Goal: Task Accomplishment & Management: Complete application form

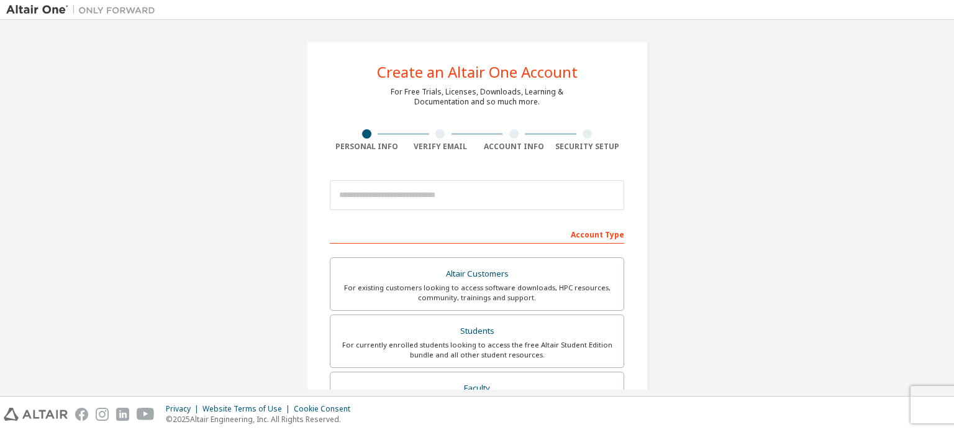
scroll to position [124, 0]
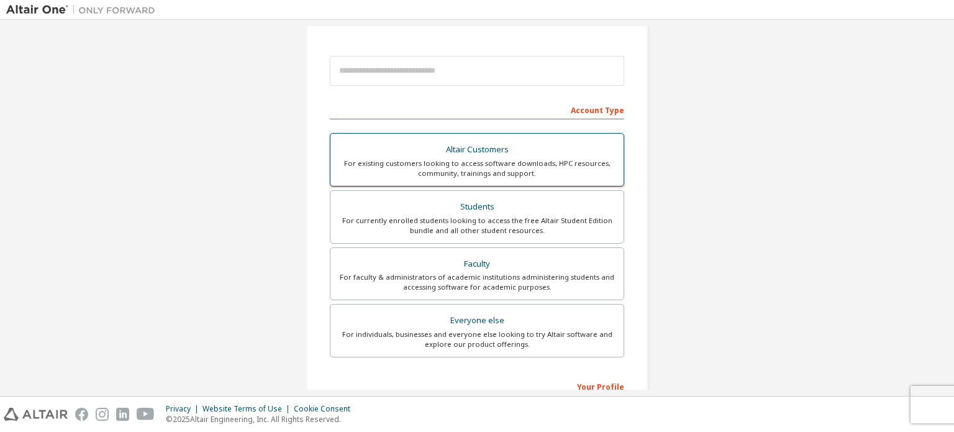
click at [461, 213] on div "Students" at bounding box center [477, 206] width 278 height 17
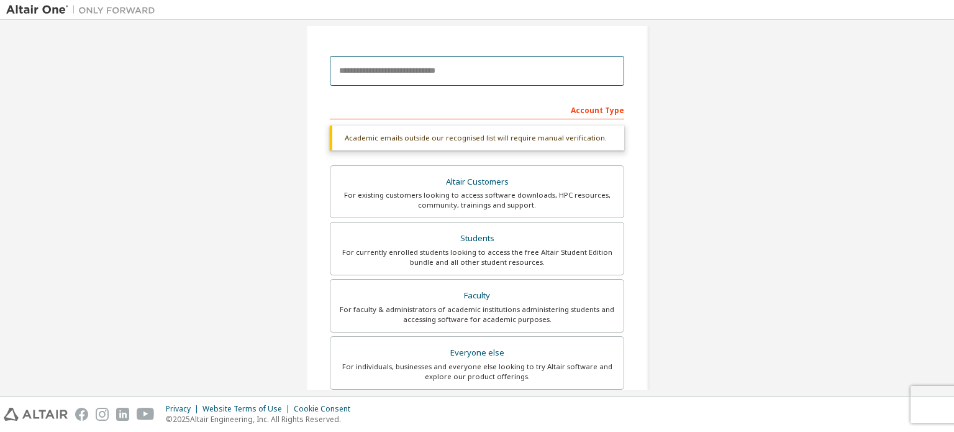
click at [417, 69] on input "email" at bounding box center [477, 71] width 294 height 30
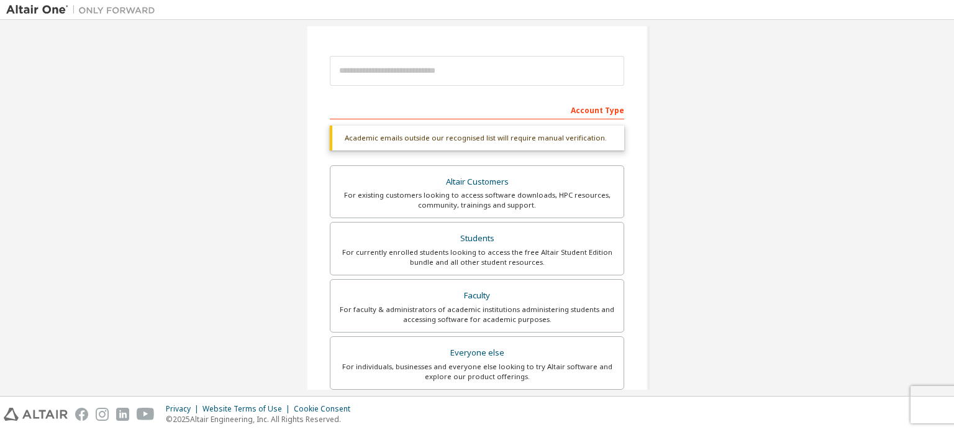
click at [738, 171] on div "Create an Altair One Account For Free Trials, Licenses, Downloads, Learning & D…" at bounding box center [477, 247] width 942 height 690
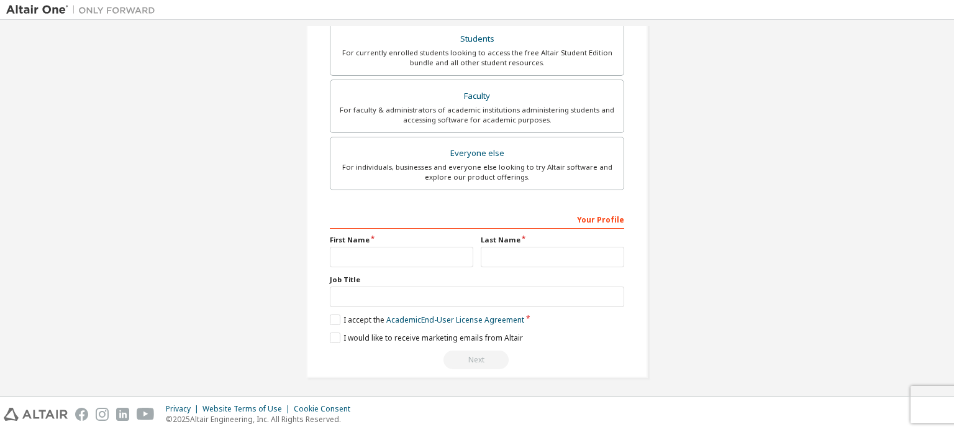
scroll to position [199, 0]
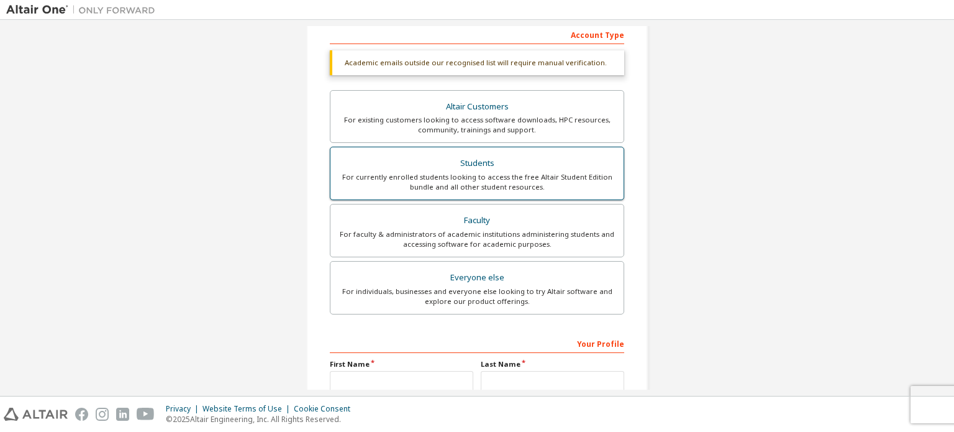
click at [486, 186] on div "For currently enrolled students looking to access the free Altair Student Editi…" at bounding box center [477, 182] width 278 height 20
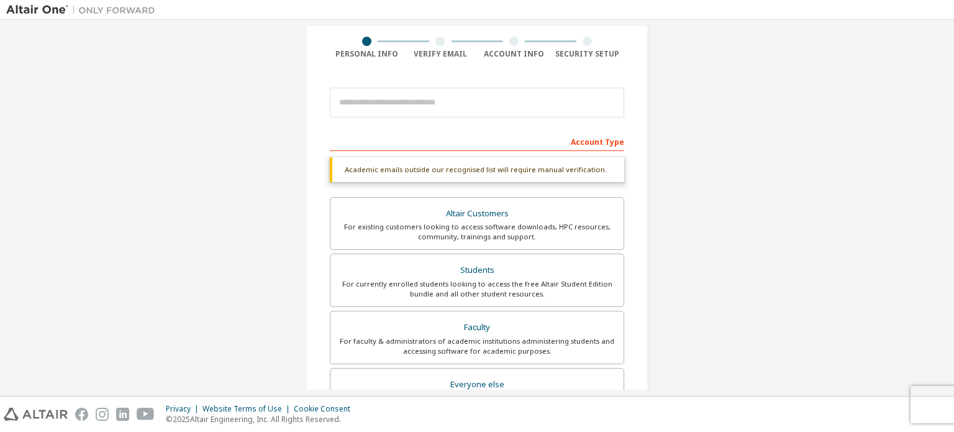
scroll to position [75, 0]
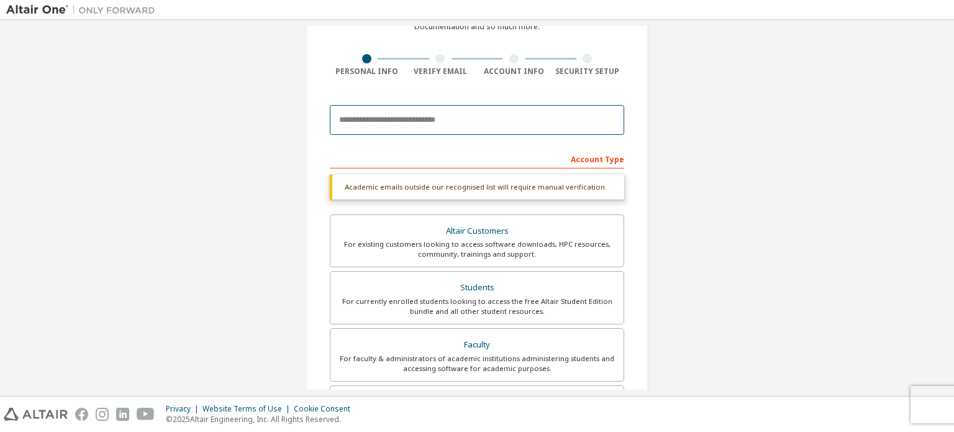
click at [401, 120] on input "email" at bounding box center [477, 120] width 294 height 30
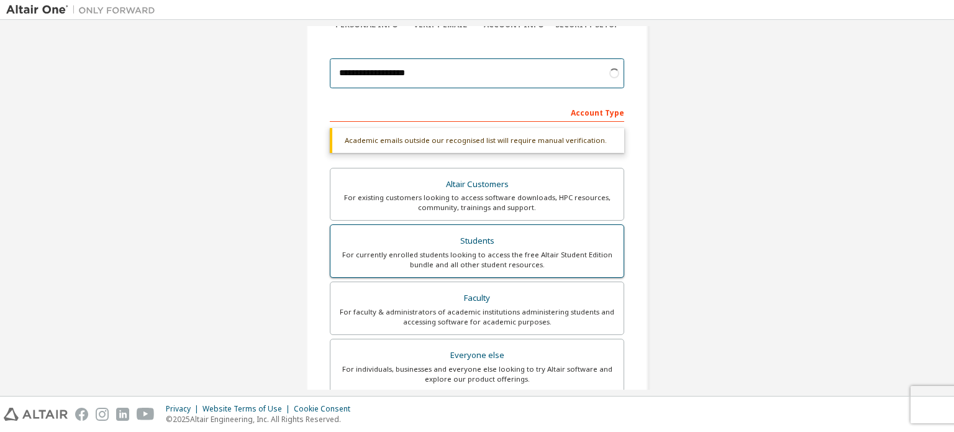
scroll to position [124, 0]
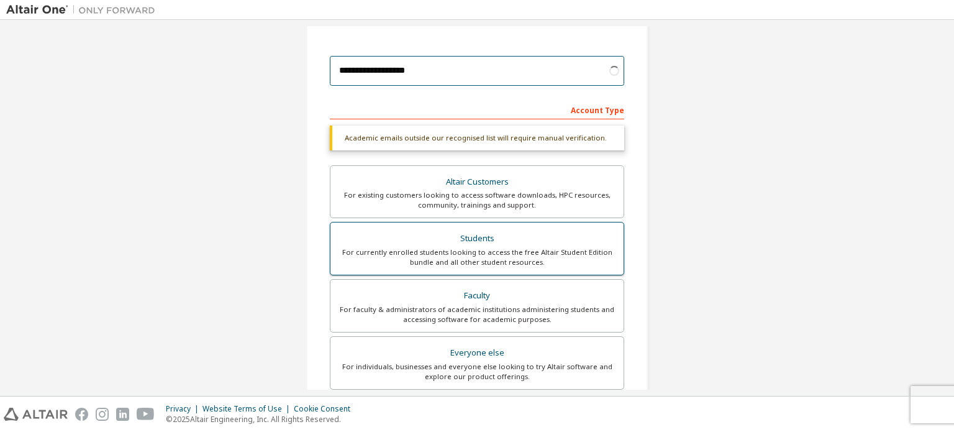
type input "**********"
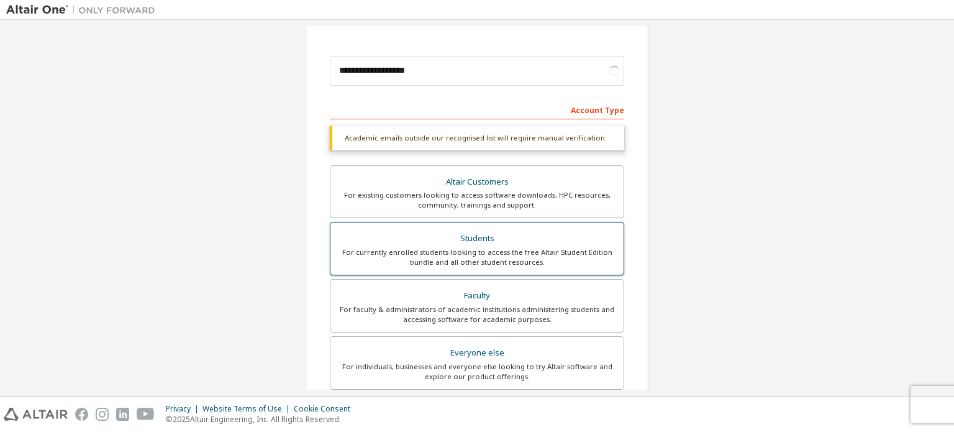
click at [475, 253] on div "For currently enrolled students looking to access the free Altair Student Editi…" at bounding box center [477, 257] width 278 height 20
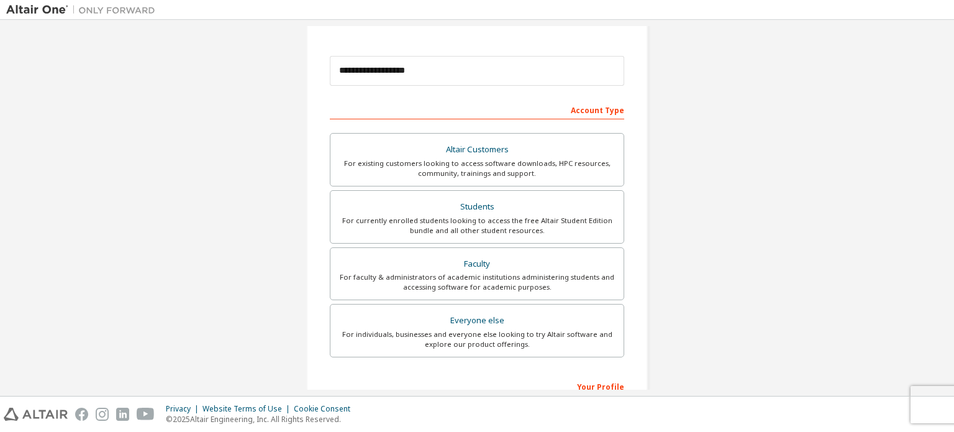
scroll to position [291, 0]
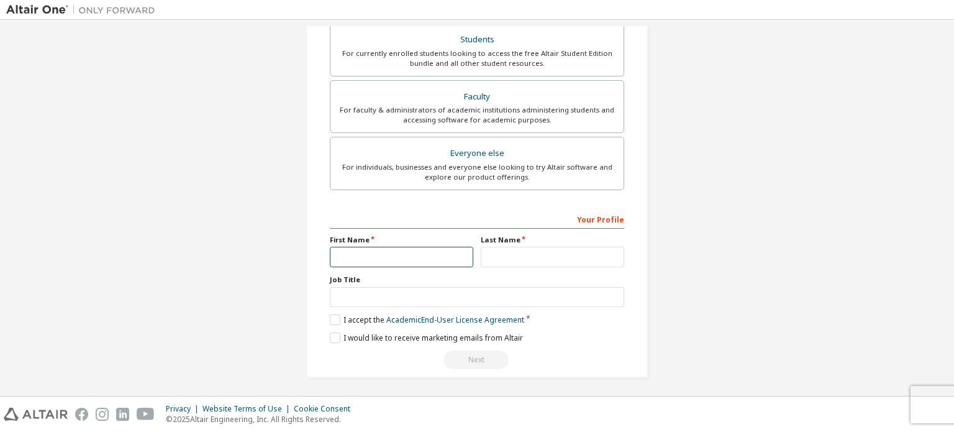
click at [393, 248] on input "text" at bounding box center [402, 257] width 144 height 21
type input "**********"
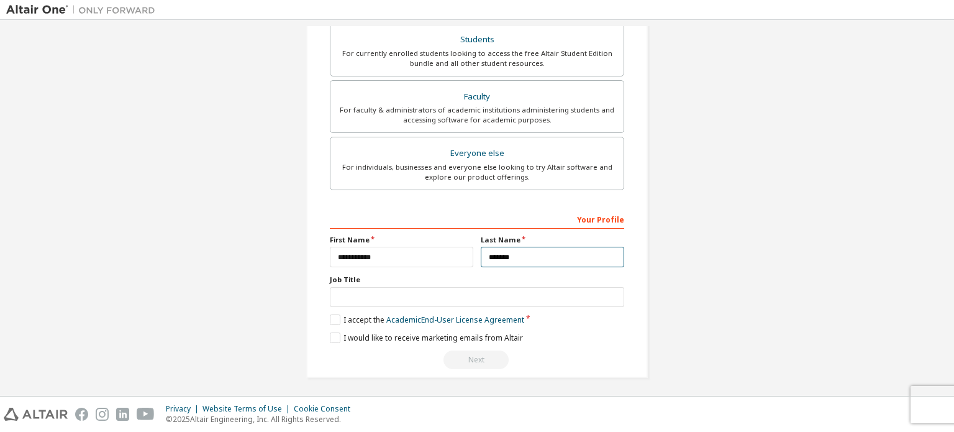
type input "*******"
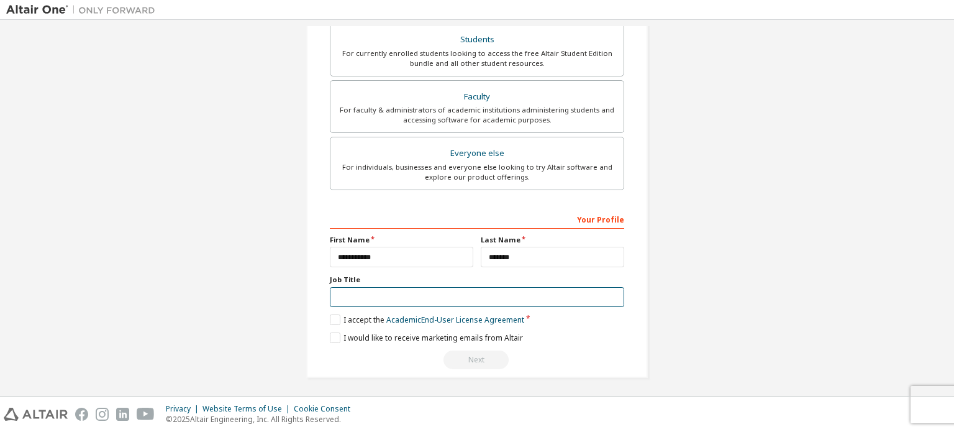
click at [468, 300] on input "text" at bounding box center [477, 297] width 294 height 21
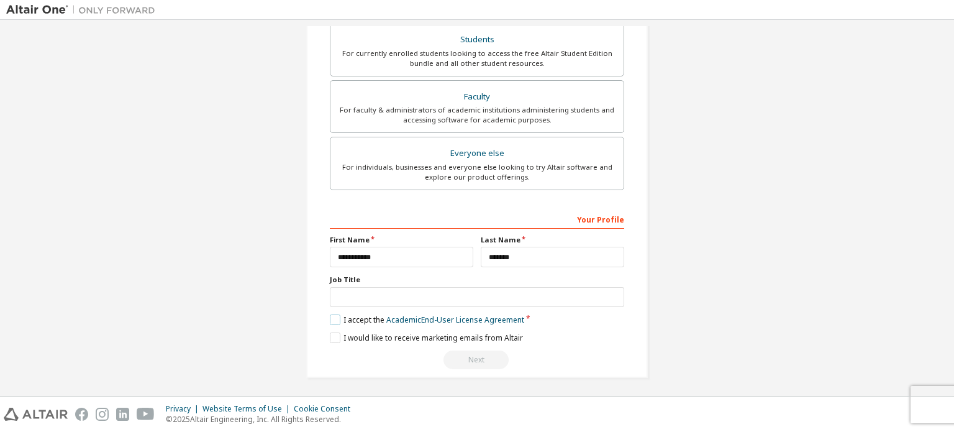
click at [330, 316] on label "I accept the Academic End-User License Agreement" at bounding box center [427, 319] width 194 height 11
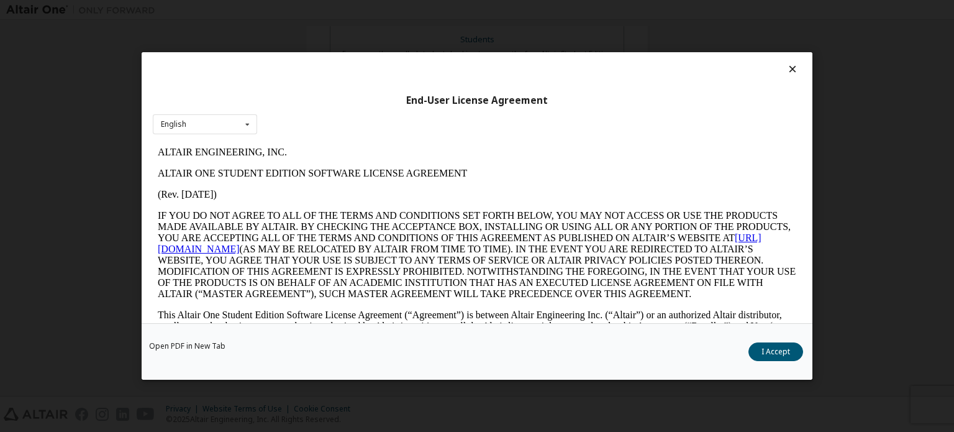
scroll to position [0, 0]
click at [787, 355] on button "I Accept" at bounding box center [776, 351] width 55 height 19
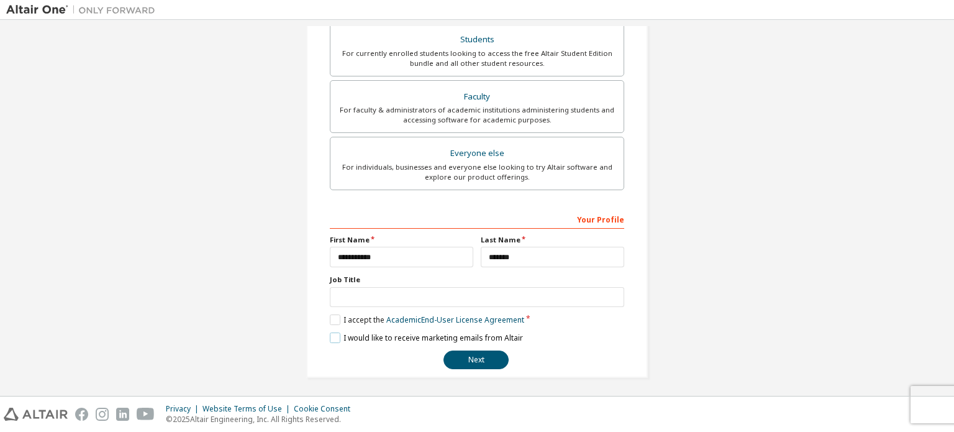
click at [331, 332] on label "I would like to receive marketing emails from Altair" at bounding box center [426, 337] width 193 height 11
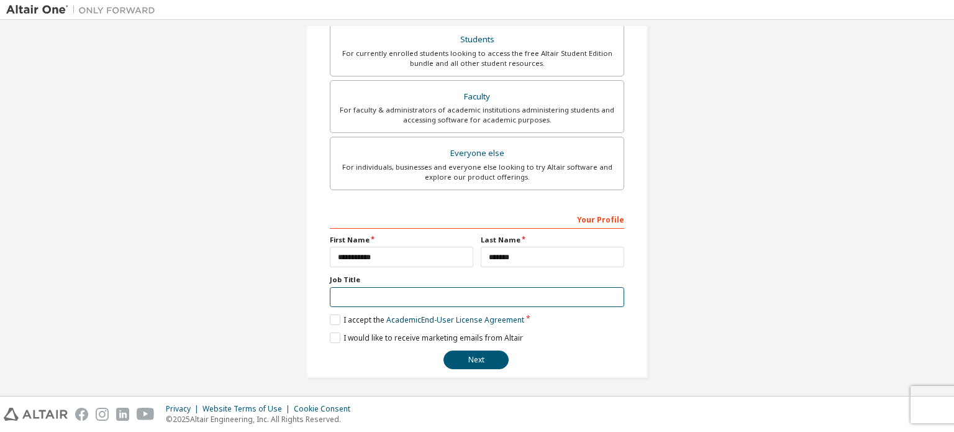
click at [414, 287] on input "text" at bounding box center [477, 297] width 294 height 21
type input "*******"
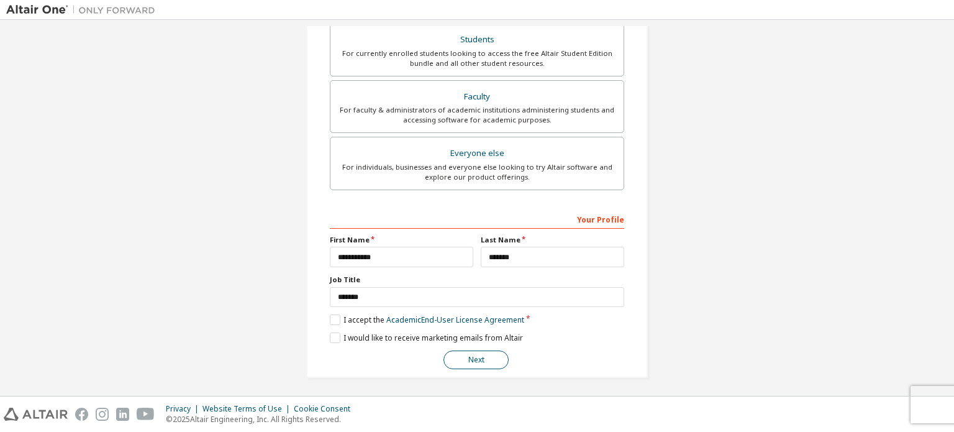
click at [465, 357] on button "Next" at bounding box center [476, 359] width 65 height 19
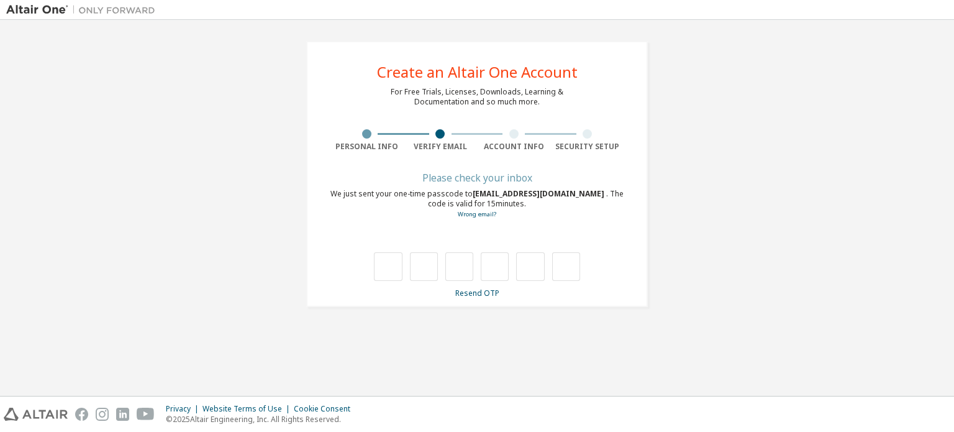
type input "*"
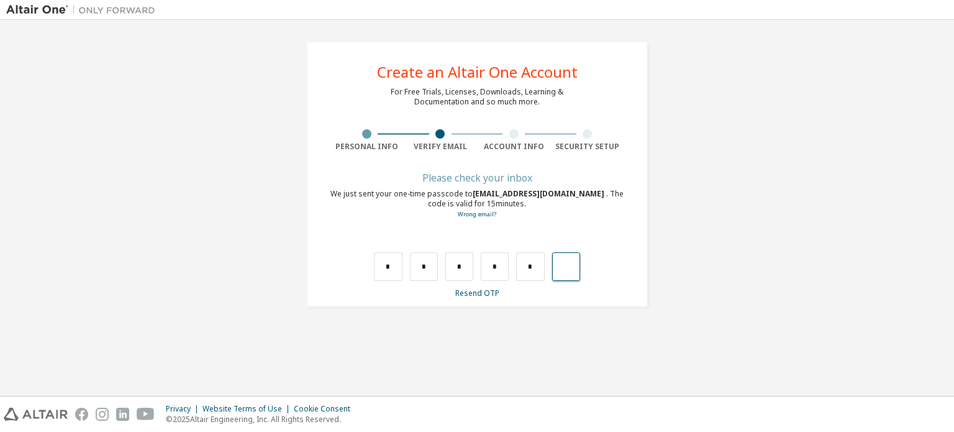
type input "*"
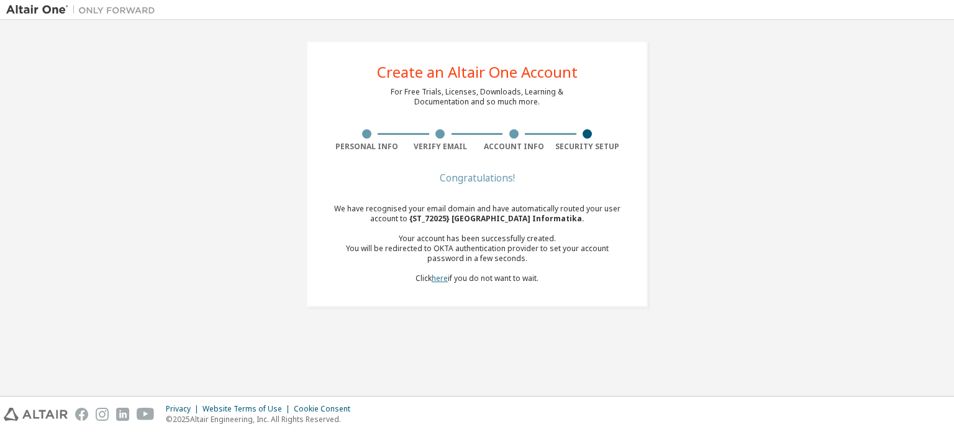
click at [435, 280] on link "here" at bounding box center [440, 278] width 16 height 11
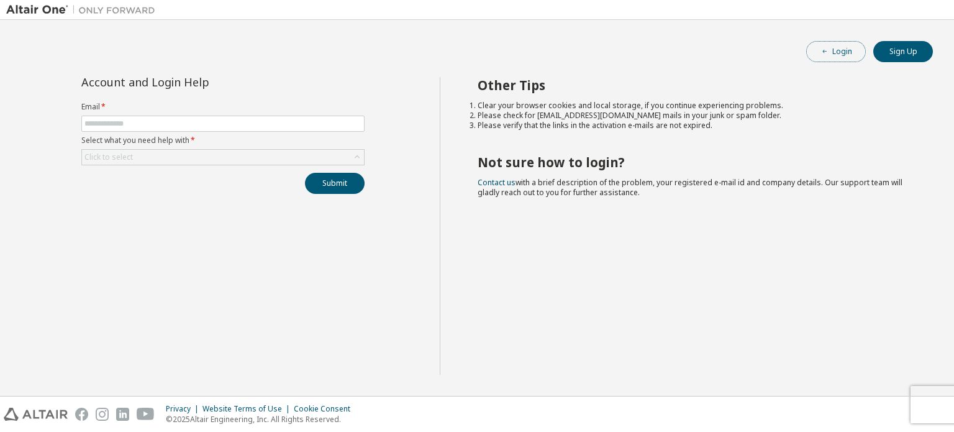
click at [835, 50] on button "Login" at bounding box center [836, 51] width 60 height 21
